Goal: Transaction & Acquisition: Purchase product/service

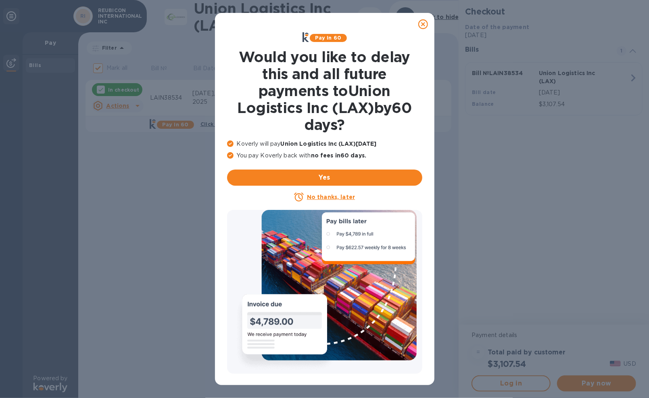
click at [341, 195] on u "No thanks, later" at bounding box center [331, 197] width 48 height 6
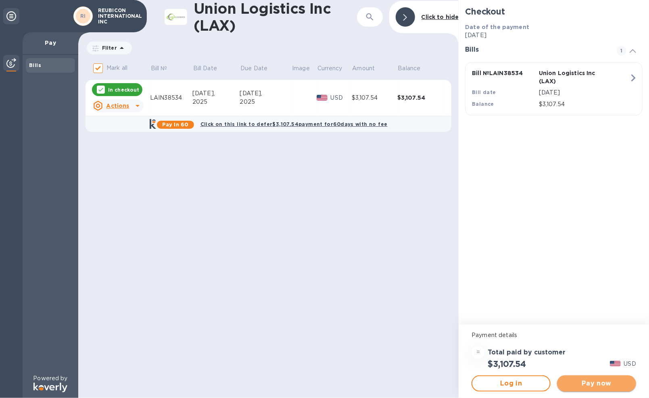
click at [591, 383] on span "Pay now" at bounding box center [596, 383] width 66 height 10
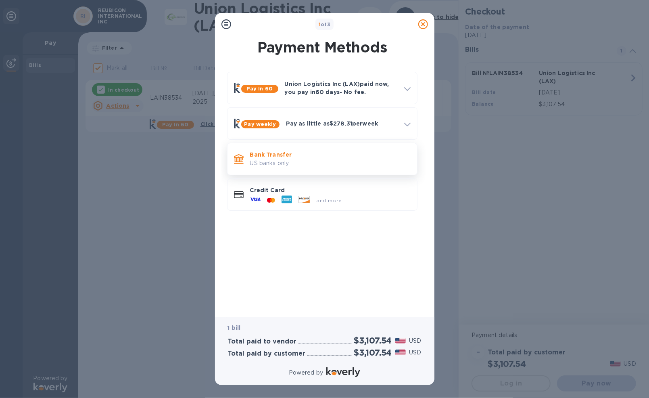
click at [304, 160] on p "US banks only." at bounding box center [330, 163] width 160 height 8
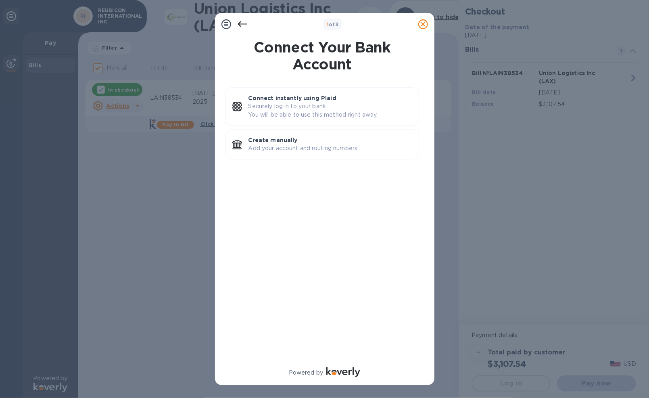
click at [244, 25] on icon at bounding box center [242, 24] width 10 height 10
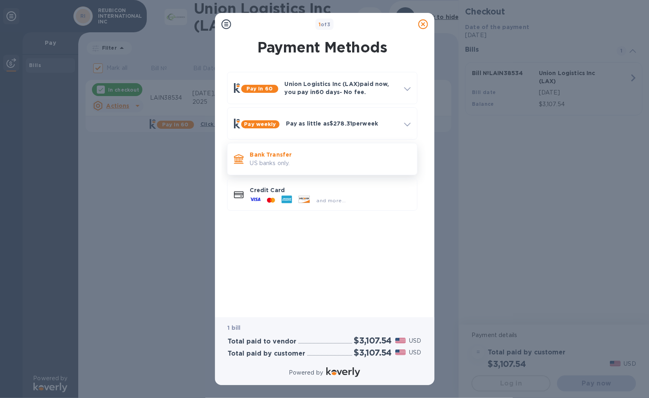
click at [296, 158] on p "Bank Transfer" at bounding box center [330, 154] width 160 height 8
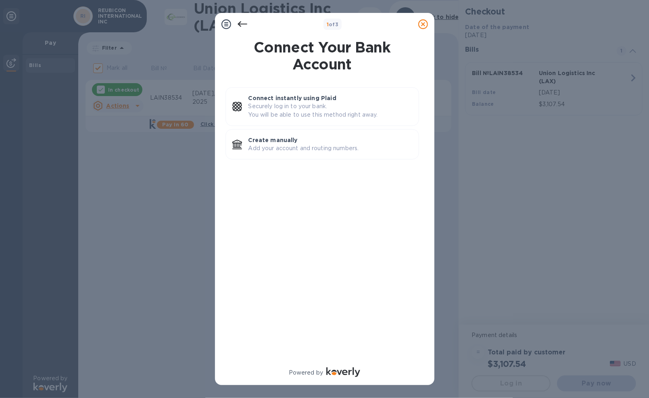
click at [242, 25] on icon at bounding box center [242, 24] width 10 height 10
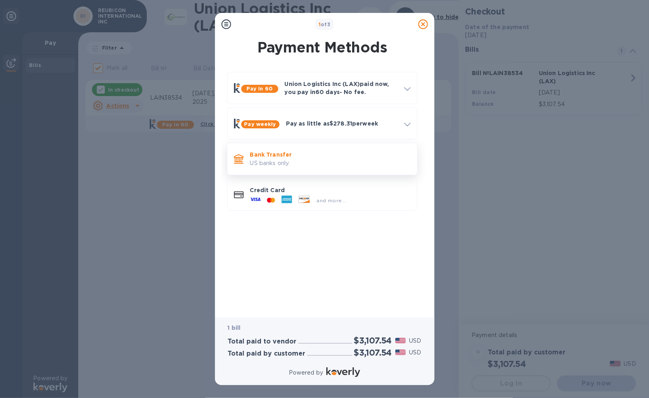
click at [276, 163] on p "US banks only." at bounding box center [330, 163] width 160 height 8
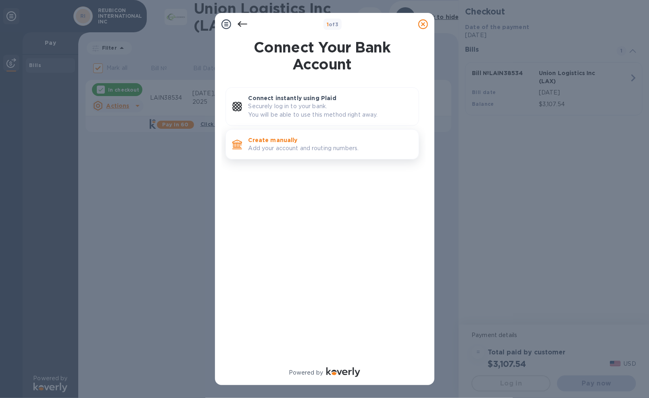
click at [276, 144] on p "Add your account and routing numbers." at bounding box center [330, 148] width 164 height 8
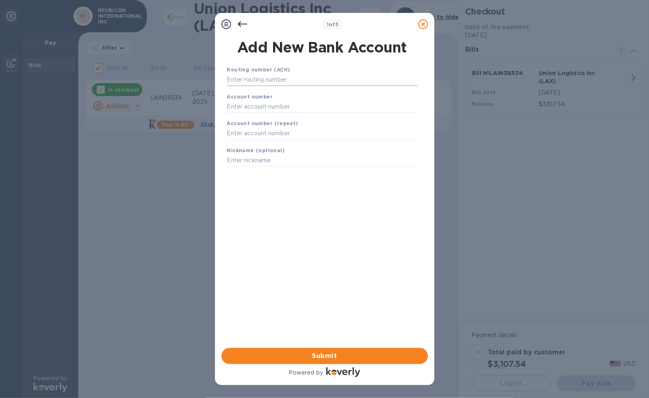
click at [302, 78] on input "text" at bounding box center [322, 80] width 190 height 12
click at [288, 79] on input "text" at bounding box center [322, 80] width 190 height 12
type input "111900659"
click at [279, 116] on input "text" at bounding box center [322, 116] width 190 height 12
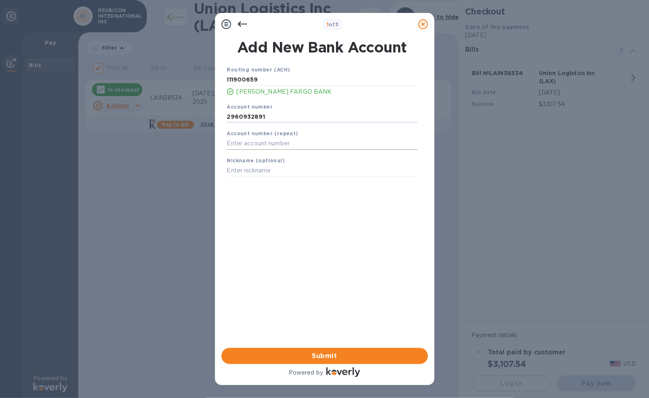
type input "2960932891"
click at [283, 143] on input "text" at bounding box center [322, 143] width 190 height 12
type input "2960932891"
click at [266, 170] on input "text" at bounding box center [322, 170] width 190 height 12
type input "Reubicon"
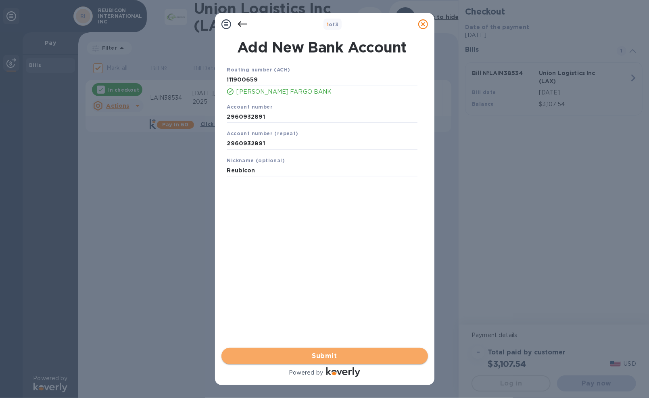
click at [345, 352] on span "Submit" at bounding box center [325, 356] width 194 height 10
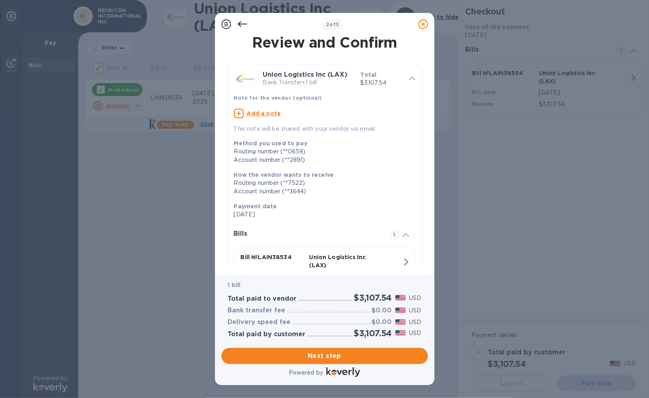
click at [240, 24] on icon at bounding box center [242, 24] width 10 height 6
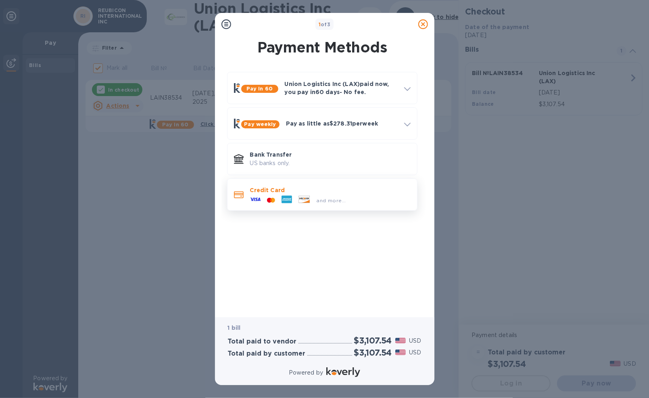
click at [271, 194] on div "and more..." at bounding box center [298, 200] width 102 height 12
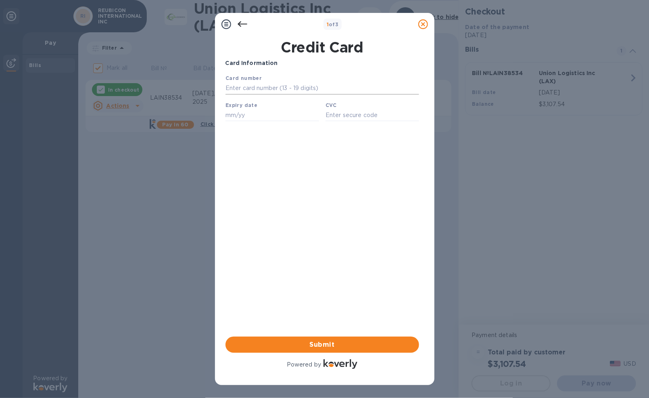
click at [300, 87] on input "text" at bounding box center [322, 88] width 194 height 12
type input "[CREDIT_CARD_NUMBER]"
click at [399, 158] on div "Card Information Your browser does not support iframes Submit Powered by" at bounding box center [322, 214] width 194 height 311
click at [252, 118] on input "text" at bounding box center [272, 114] width 94 height 12
type input "02/26"
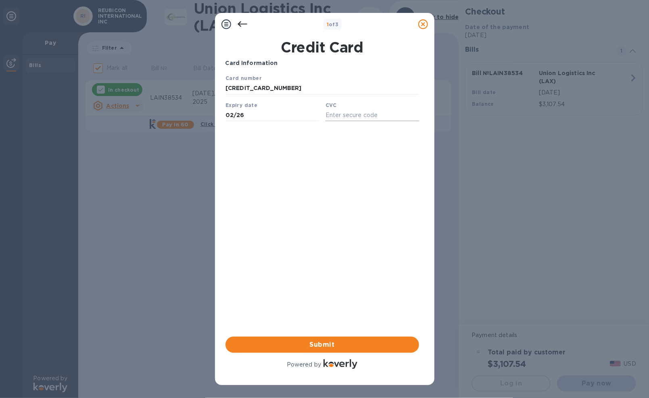
click at [348, 119] on input "text" at bounding box center [372, 114] width 94 height 12
type input "280"
click at [308, 170] on div "Card Information Your browser does not support iframes Submit Powered by" at bounding box center [322, 214] width 194 height 311
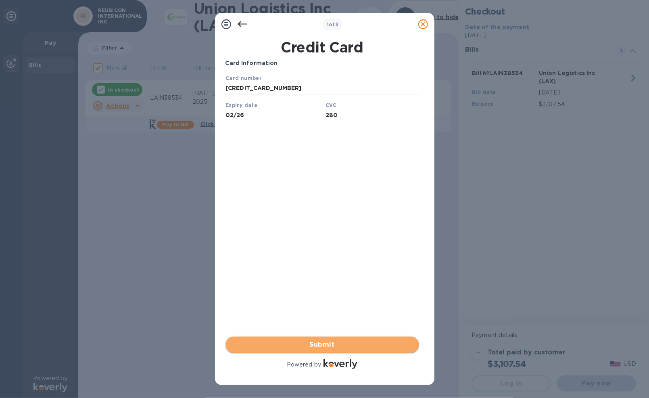
click at [334, 342] on span "Submit" at bounding box center [322, 344] width 181 height 10
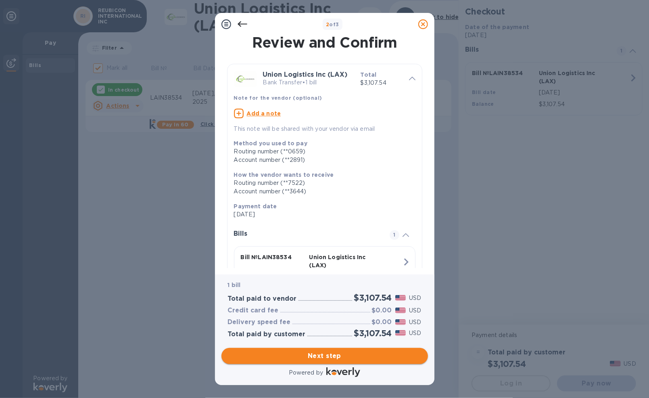
click at [346, 352] on span "Next step" at bounding box center [325, 356] width 194 height 10
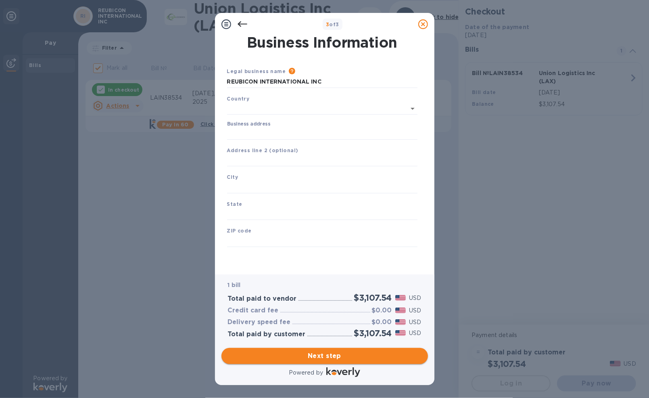
type input "[GEOGRAPHIC_DATA]"
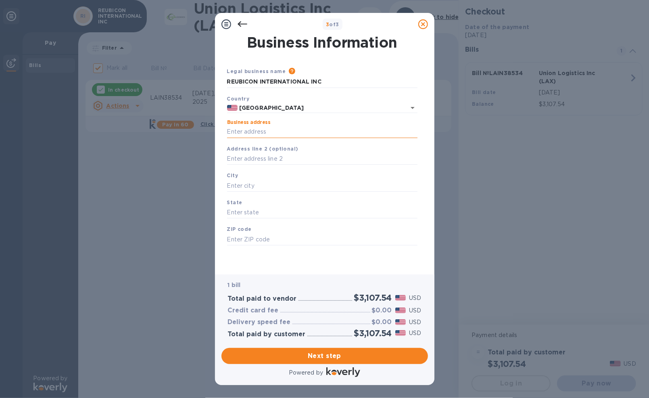
click at [289, 132] on input "Business address" at bounding box center [322, 132] width 190 height 12
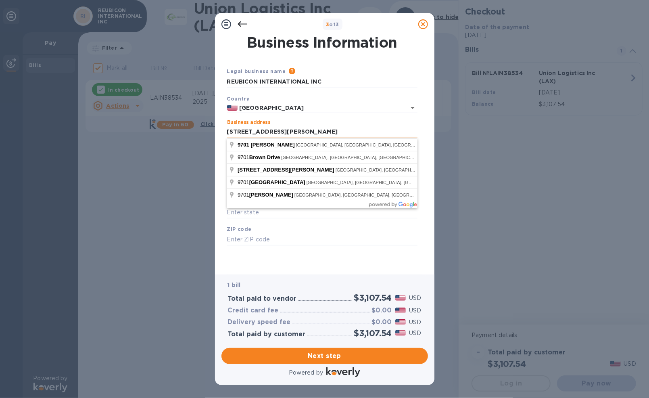
type input "[STREET_ADDRESS][PERSON_NAME]"
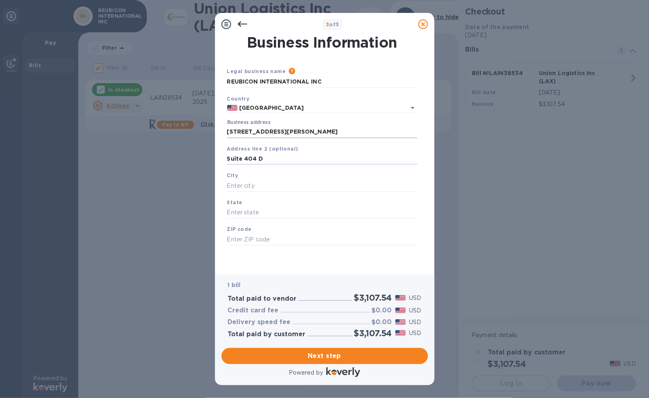
type input "Suite 404 D"
type input "Austin"
type input "[GEOGRAPHIC_DATA]"
type input "78754"
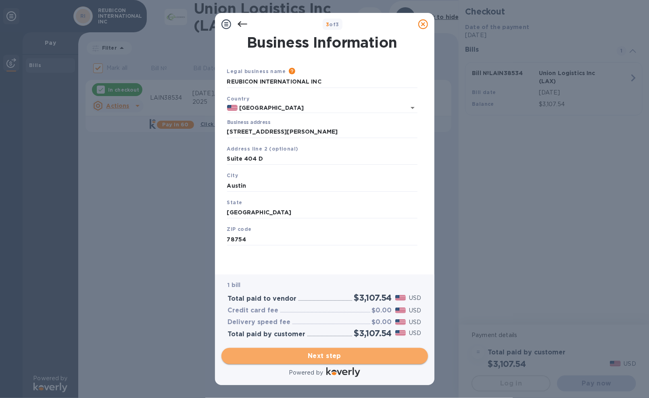
click at [370, 354] on span "Next step" at bounding box center [325, 356] width 194 height 10
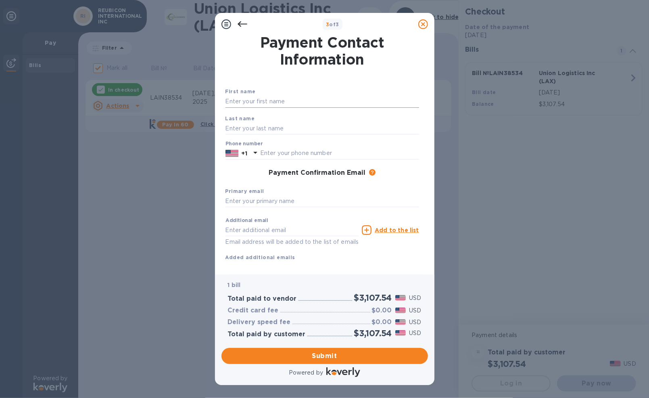
click at [292, 102] on input "text" at bounding box center [322, 102] width 194 height 12
type input "Deepak"
type input "[PERSON_NAME]"
type input "7133772648"
type input "[EMAIL_ADDRESS][DOMAIN_NAME]"
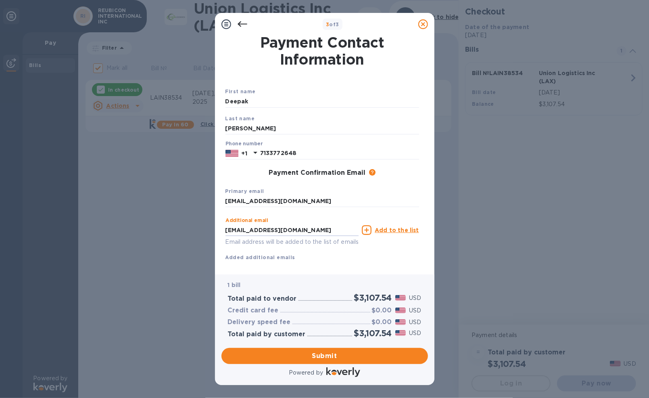
type input "[EMAIL_ADDRESS][DOMAIN_NAME]"
click at [512, 204] on div "3 of 3 Payment Contact Information First name [PERSON_NAME] Last name [PERSON_N…" at bounding box center [324, 199] width 649 height 398
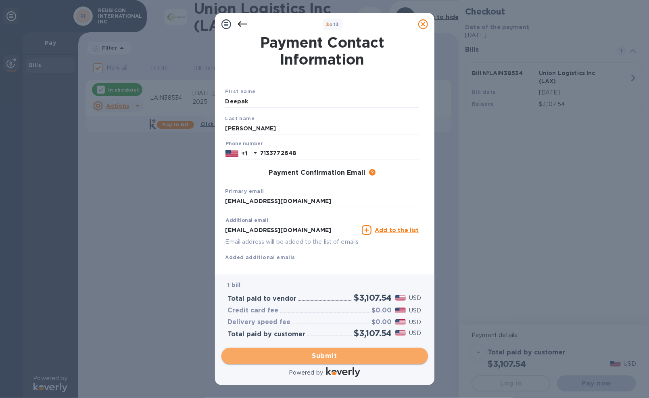
click at [330, 355] on span "Submit" at bounding box center [325, 356] width 194 height 10
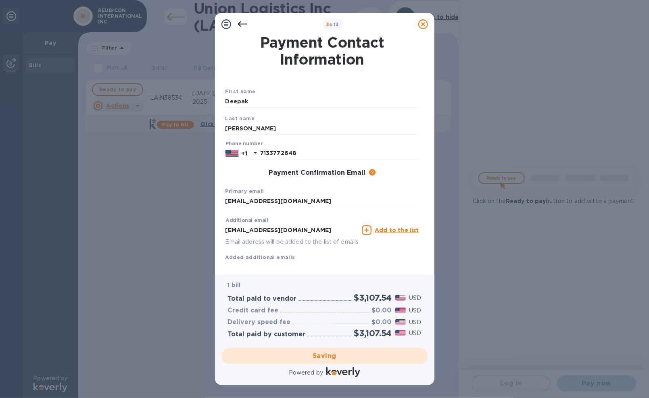
checkbox input "false"
